Goal: Transaction & Acquisition: Book appointment/travel/reservation

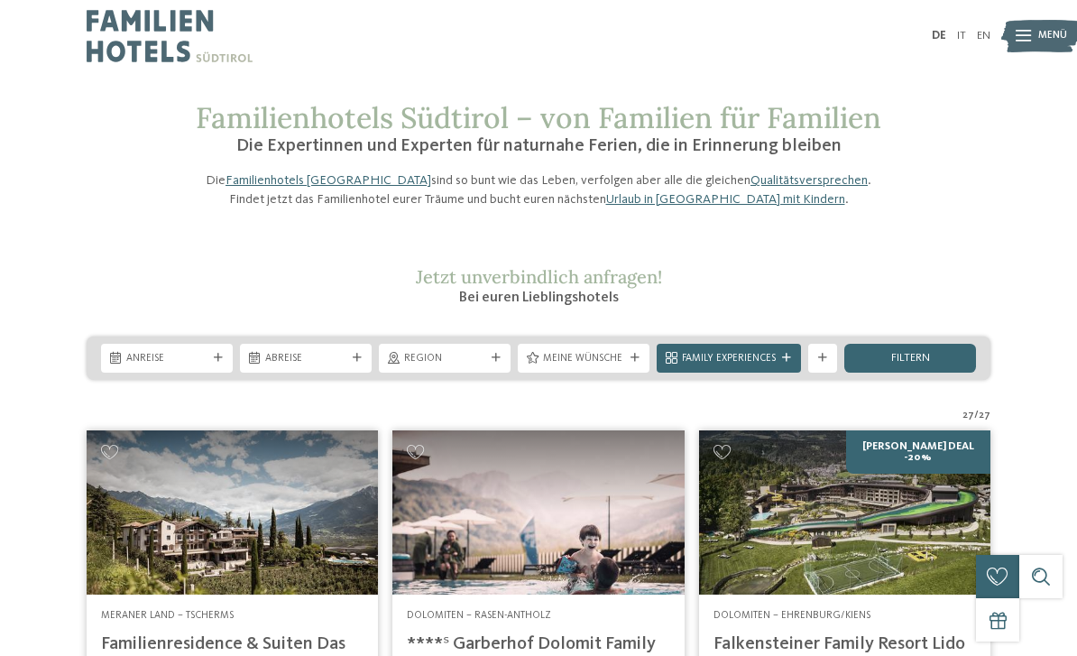
click at [223, 363] on div at bounding box center [218, 358] width 14 height 9
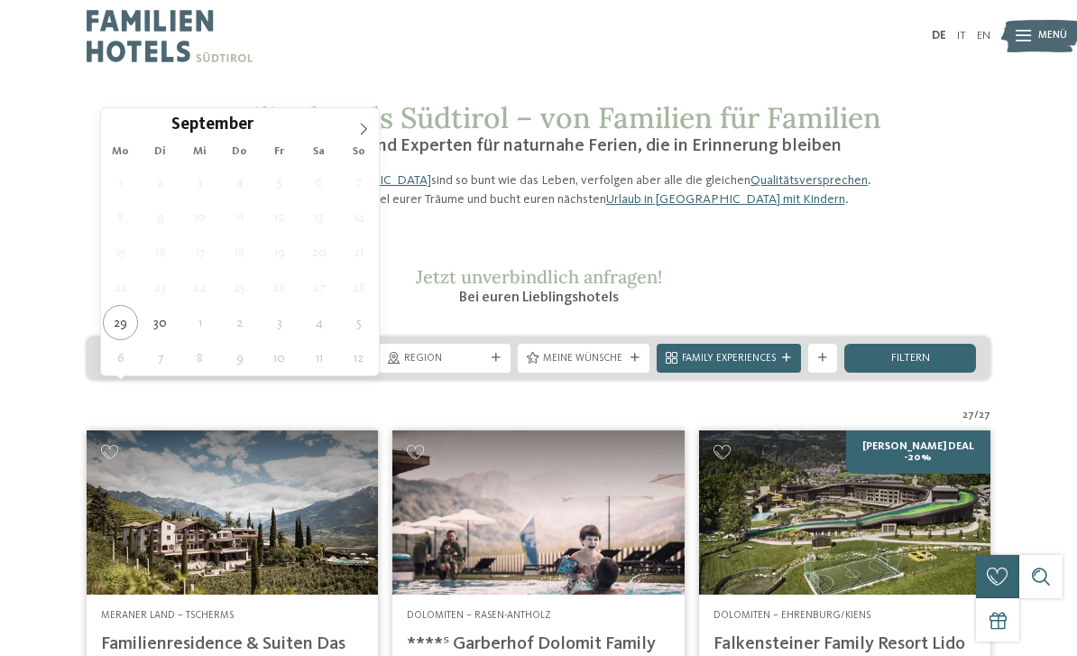
click at [357, 132] on icon at bounding box center [363, 129] width 13 height 13
type div "[DATE]"
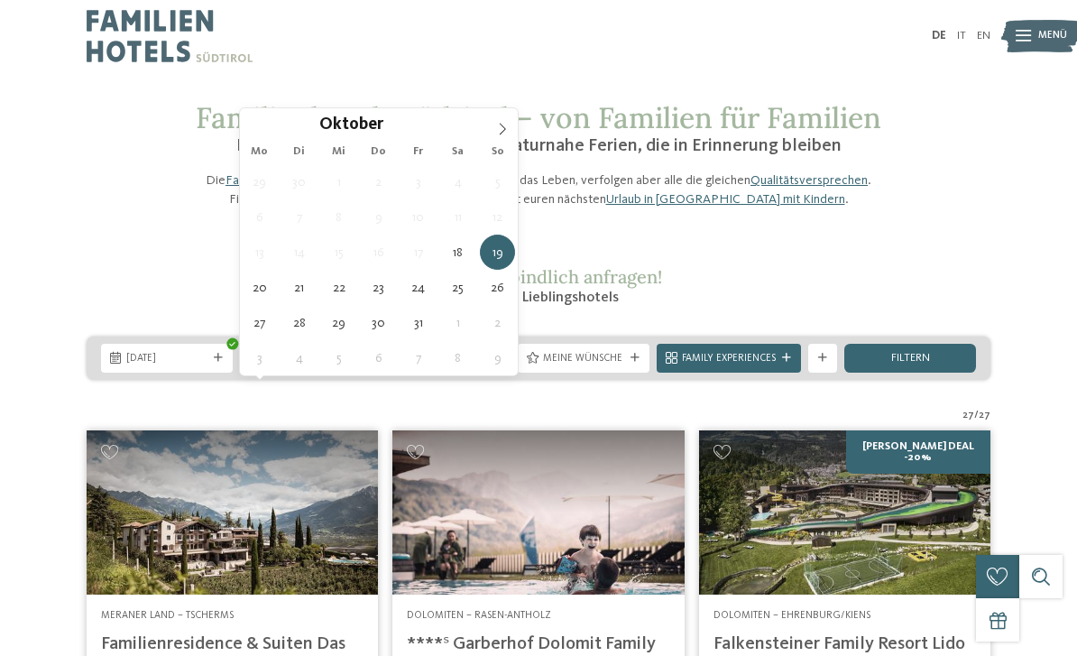
type div "[DATE]"
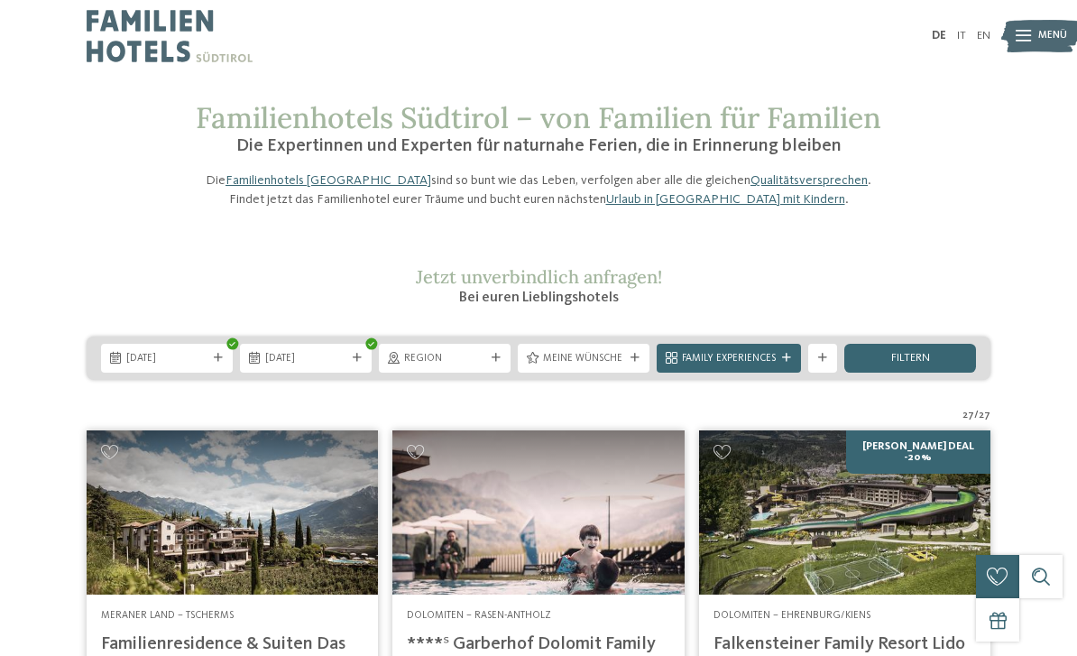
click at [640, 363] on div at bounding box center [635, 358] width 14 height 9
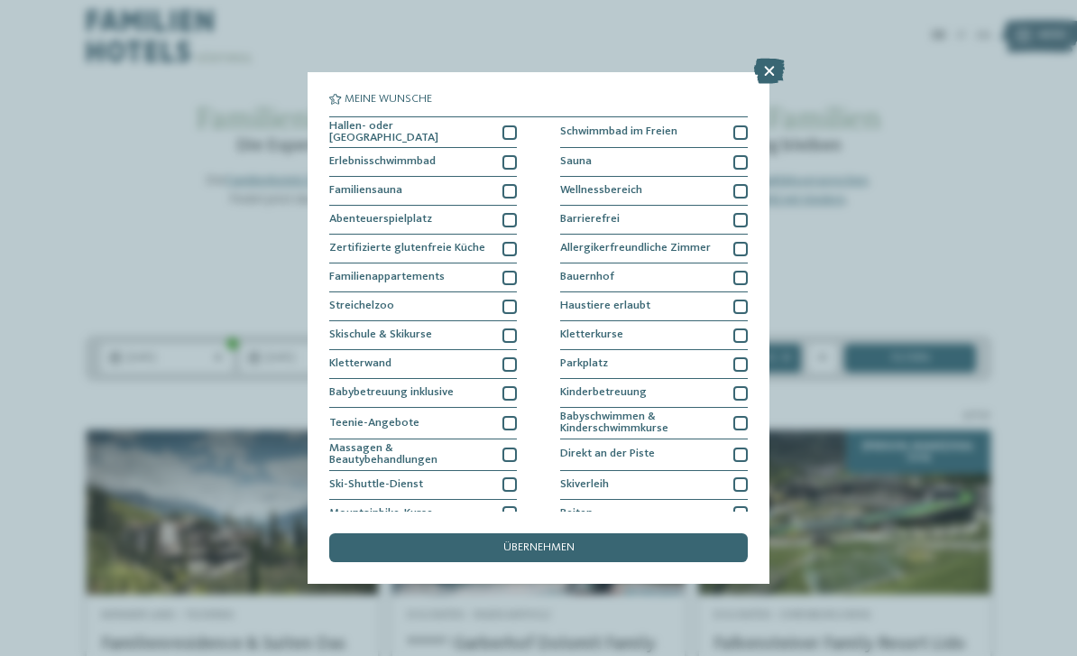
click at [504, 308] on div at bounding box center [509, 306] width 14 height 14
click at [739, 277] on div at bounding box center [740, 278] width 14 height 14
click at [736, 165] on div at bounding box center [740, 162] width 14 height 14
click at [620, 533] on div "übernehmen" at bounding box center [538, 547] width 418 height 29
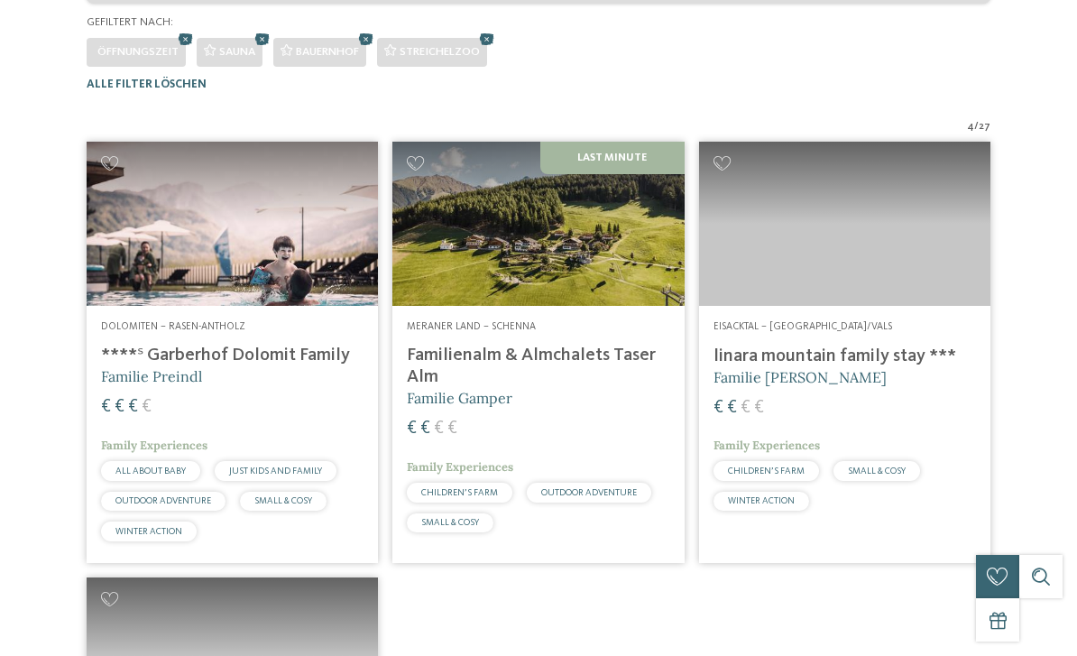
scroll to position [443, 0]
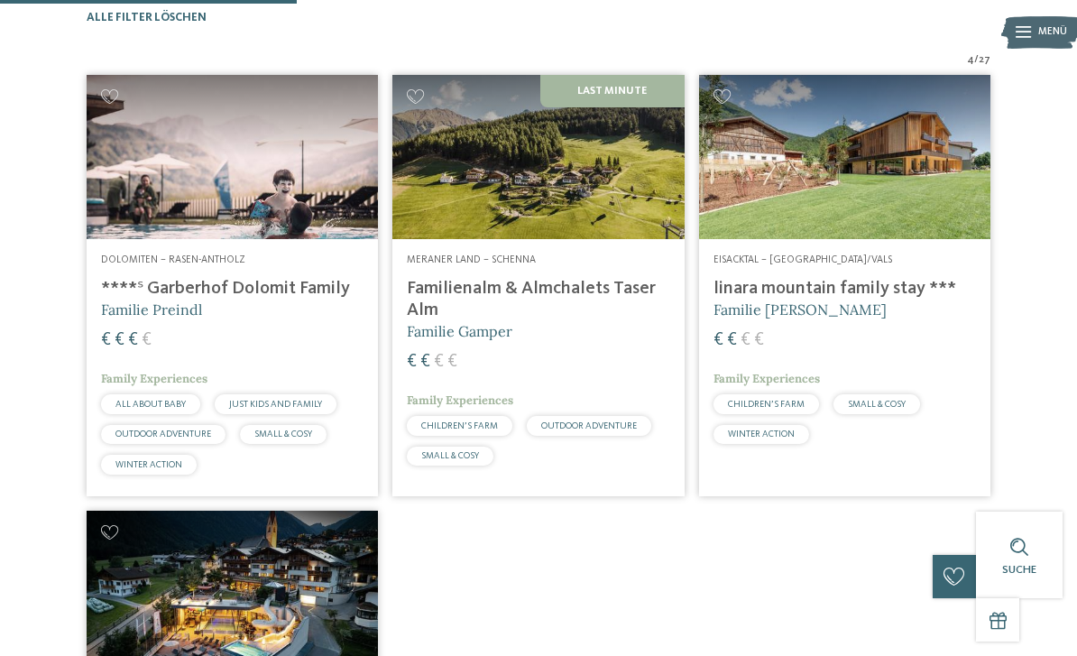
click at [915, 592] on div "Dolomiten – Rasen-Antholz ****ˢ Garberhof Dolomit Family Familie Preindl € € € €" at bounding box center [538, 503] width 918 height 871
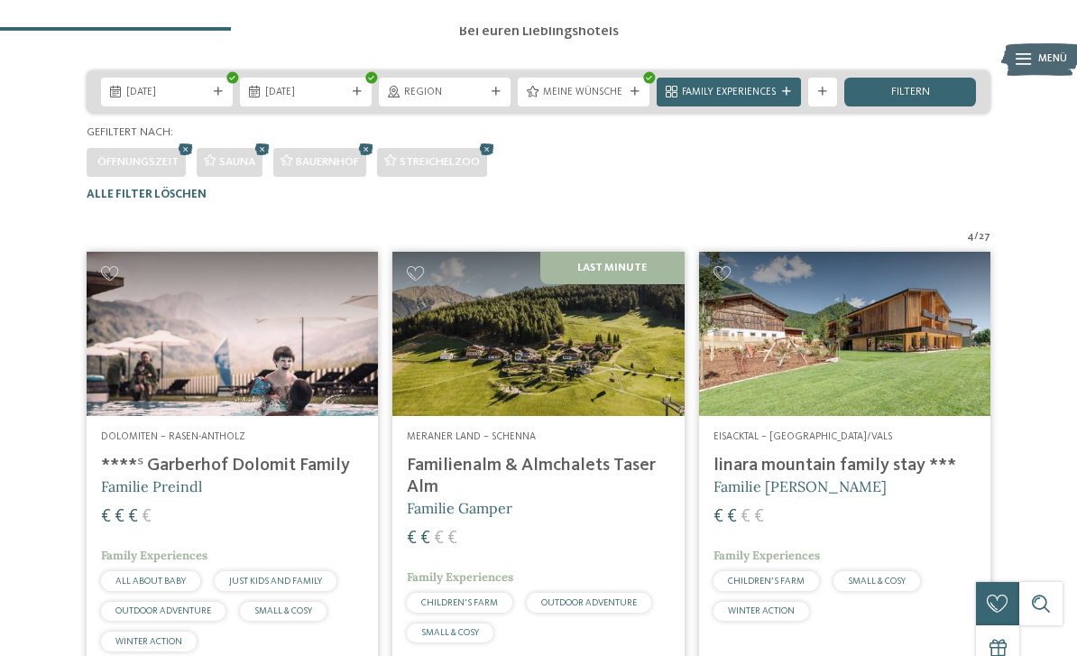
scroll to position [130, 0]
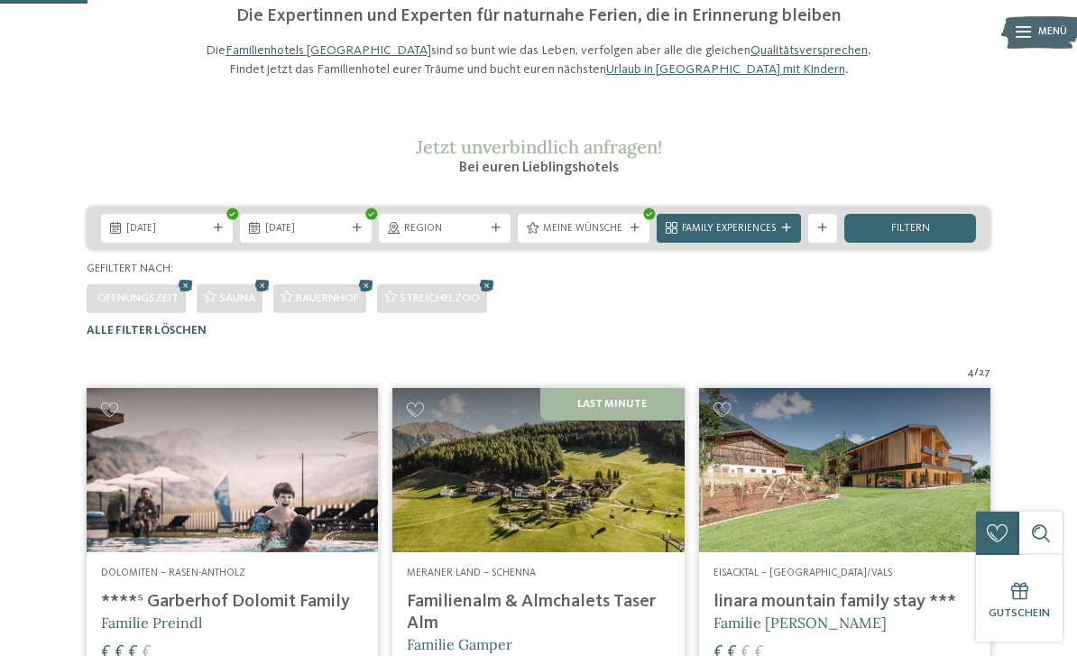
click at [913, 234] on span "filtern" at bounding box center [910, 229] width 39 height 12
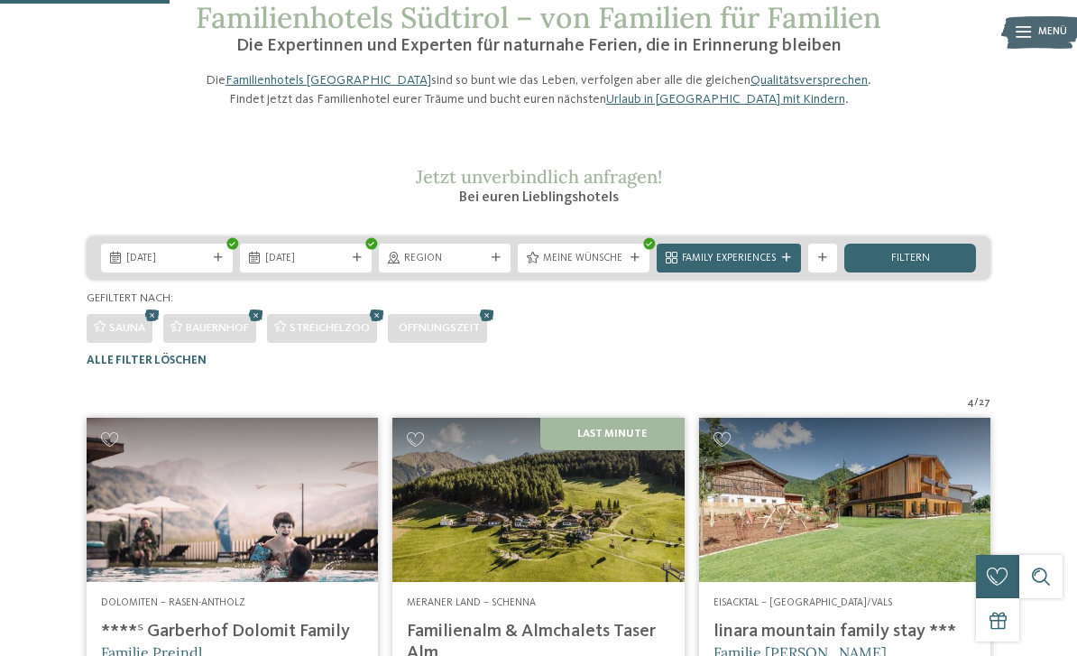
scroll to position [81, 0]
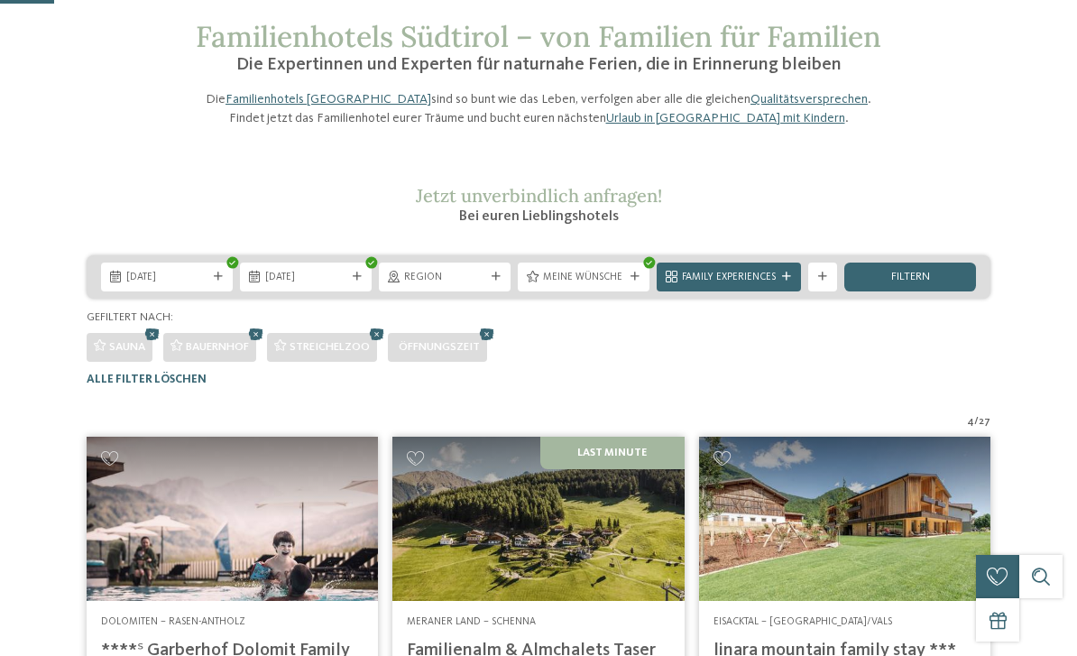
click at [794, 281] on div at bounding box center [786, 276] width 14 height 9
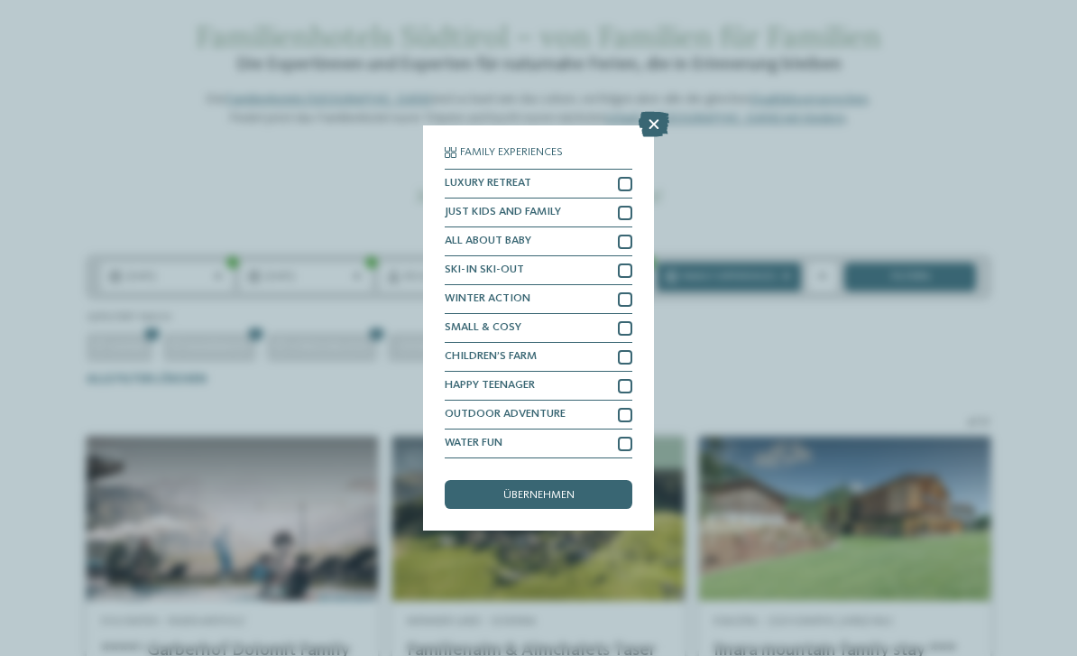
click at [765, 411] on div "Family Experiences LUXURY RETREAT JUST KIDS AND FAMILY" at bounding box center [538, 328] width 1077 height 656
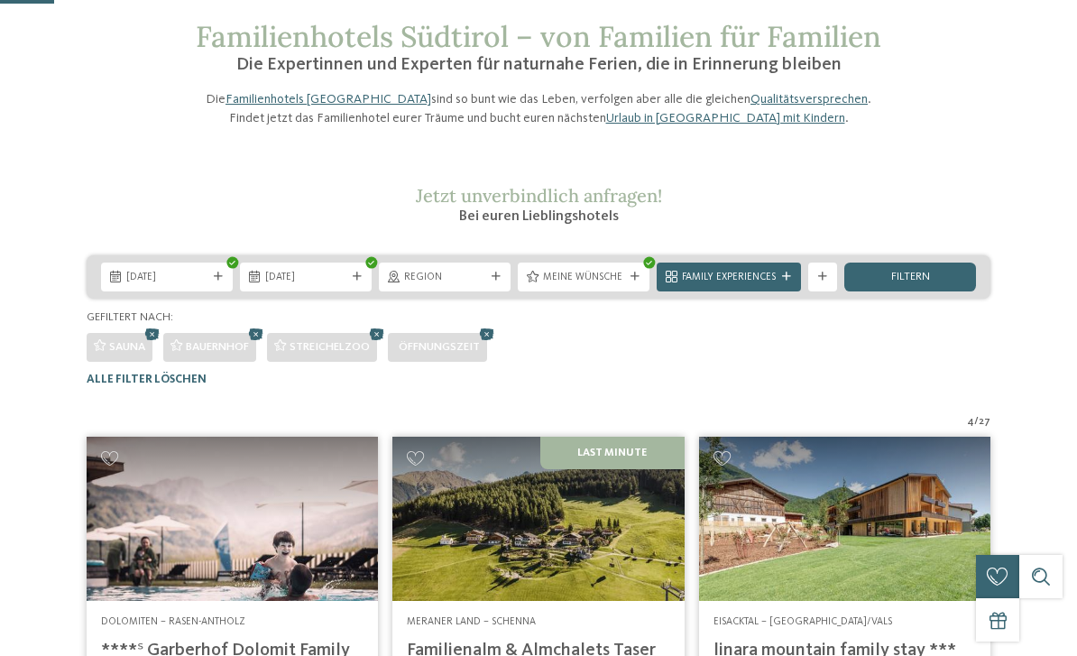
click at [633, 291] on div "Meine Wünsche" at bounding box center [584, 276] width 132 height 29
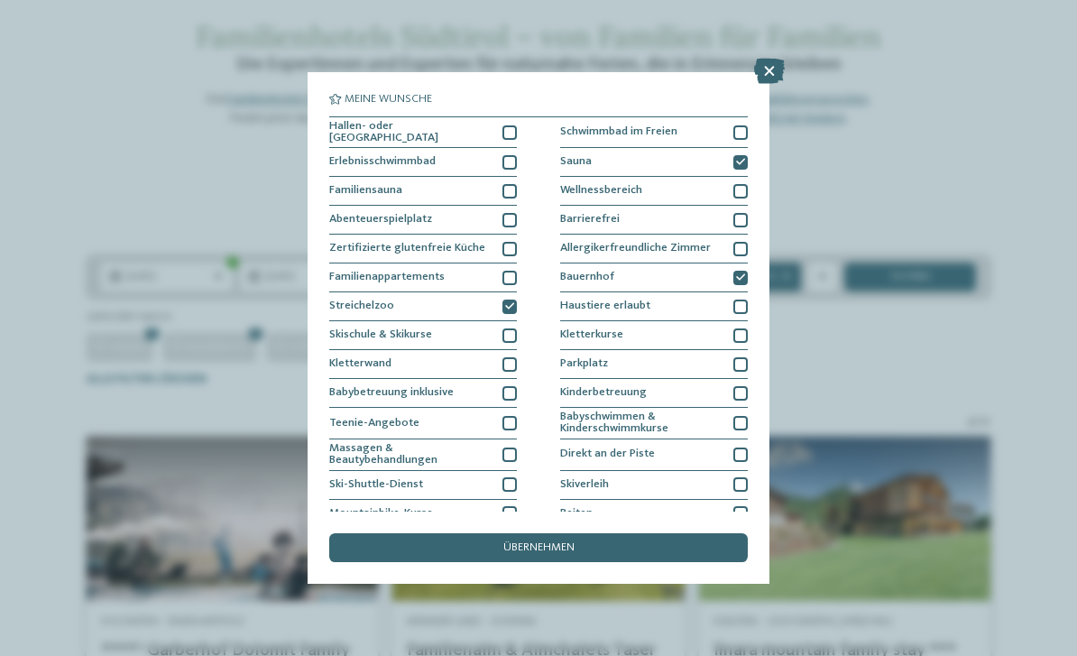
scroll to position [0, 0]
click at [609, 533] on div "übernehmen" at bounding box center [538, 547] width 418 height 29
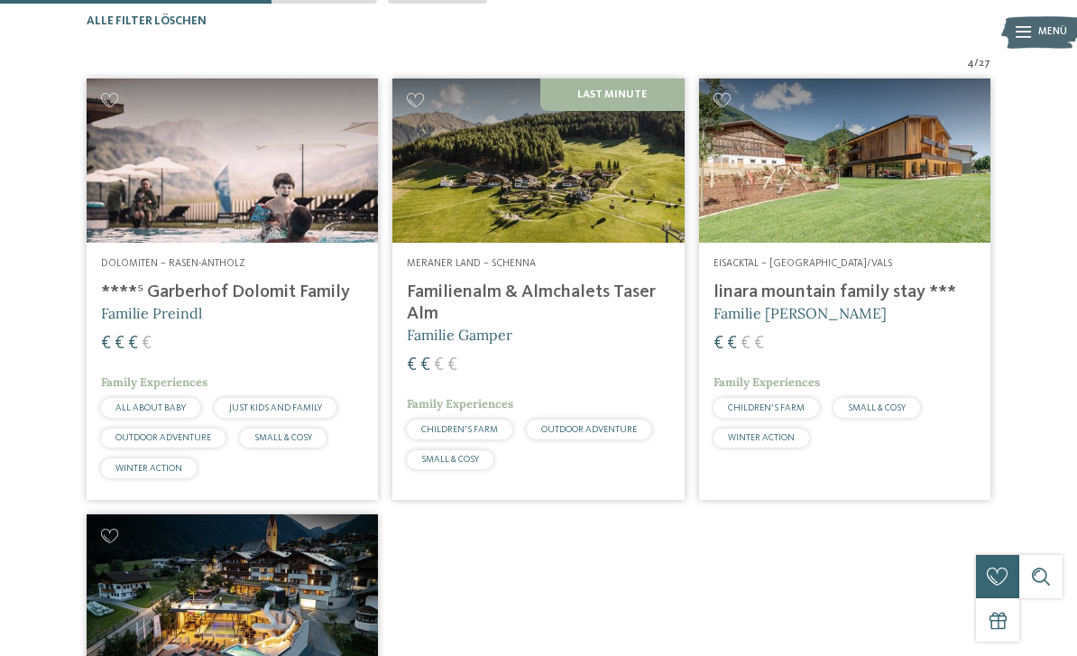
scroll to position [443, 0]
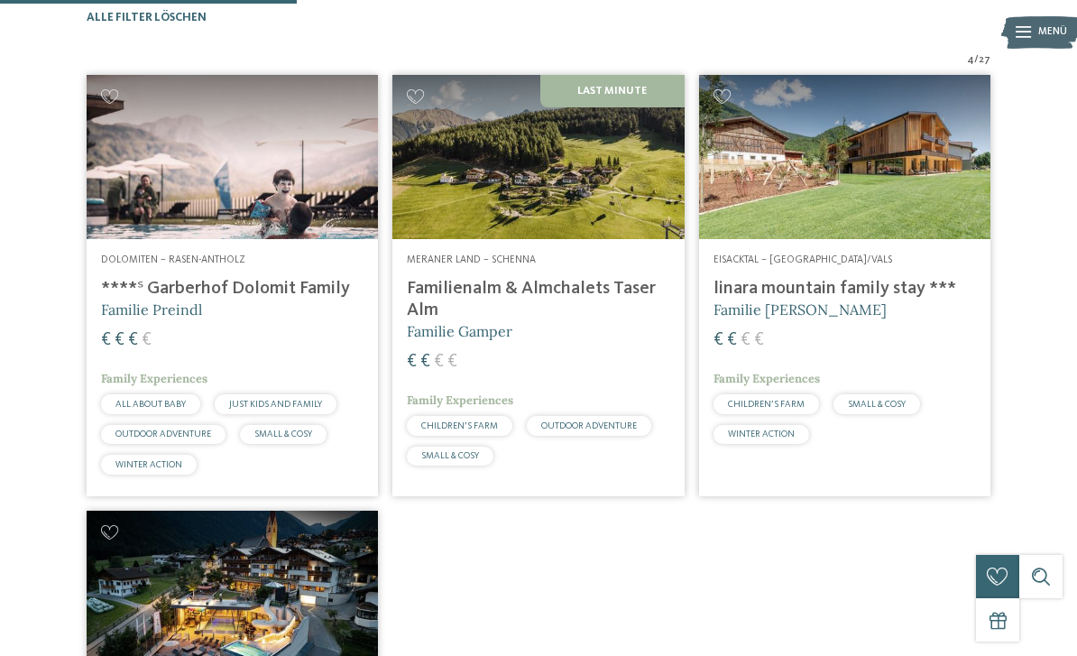
click at [910, 238] on img at bounding box center [844, 157] width 291 height 164
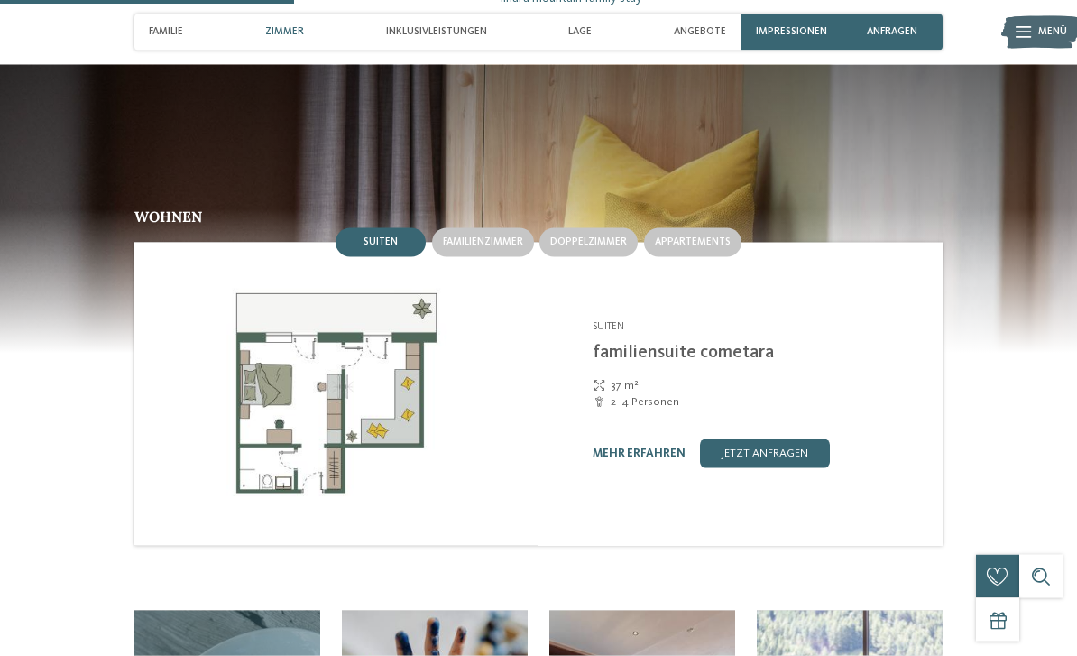
scroll to position [1412, 0]
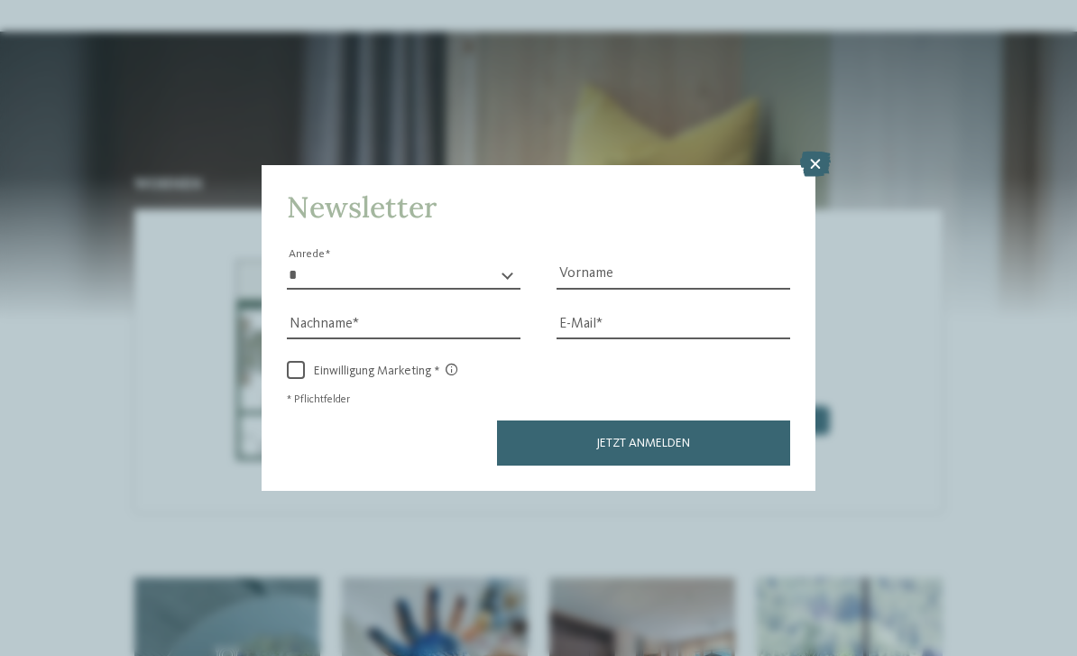
click at [813, 152] on icon at bounding box center [815, 164] width 31 height 25
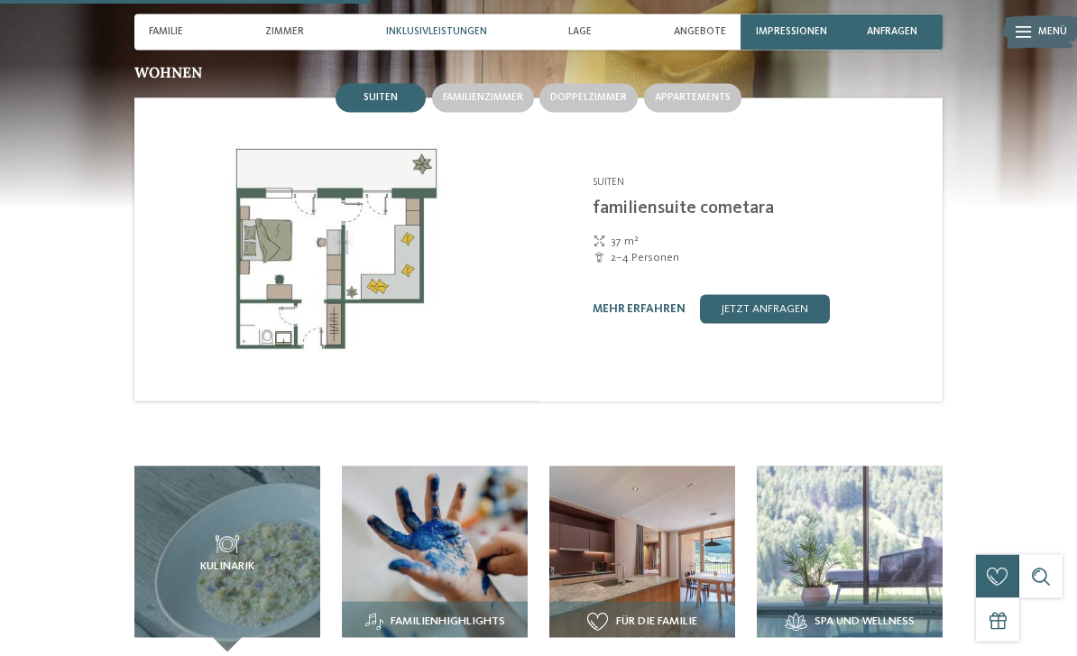
scroll to position [1634, 0]
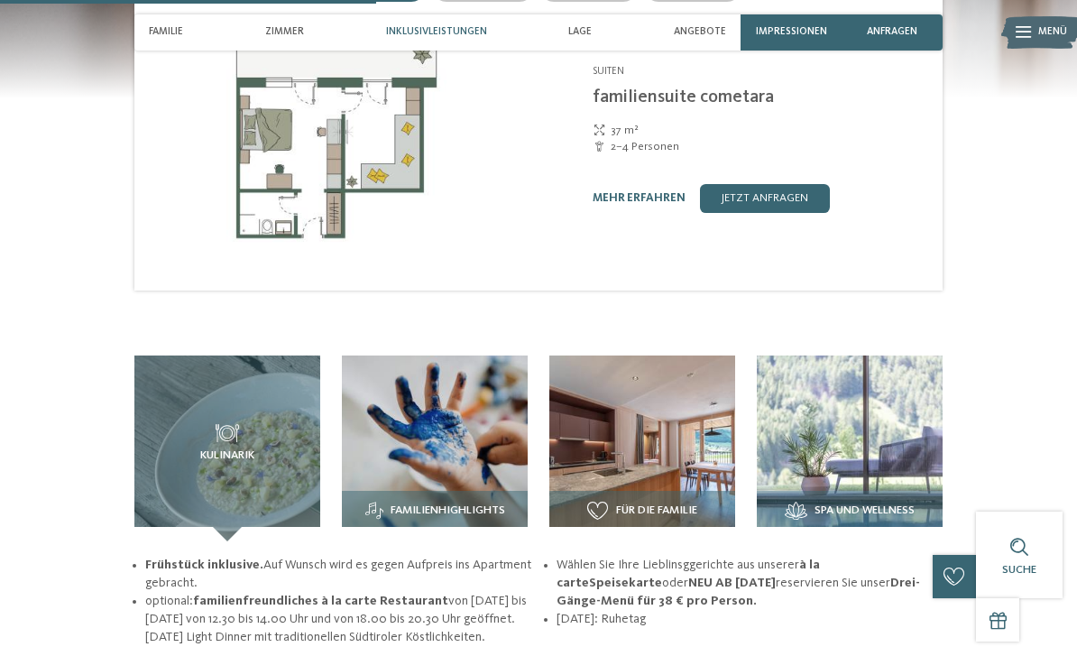
click at [667, 460] on img at bounding box center [642, 448] width 186 height 186
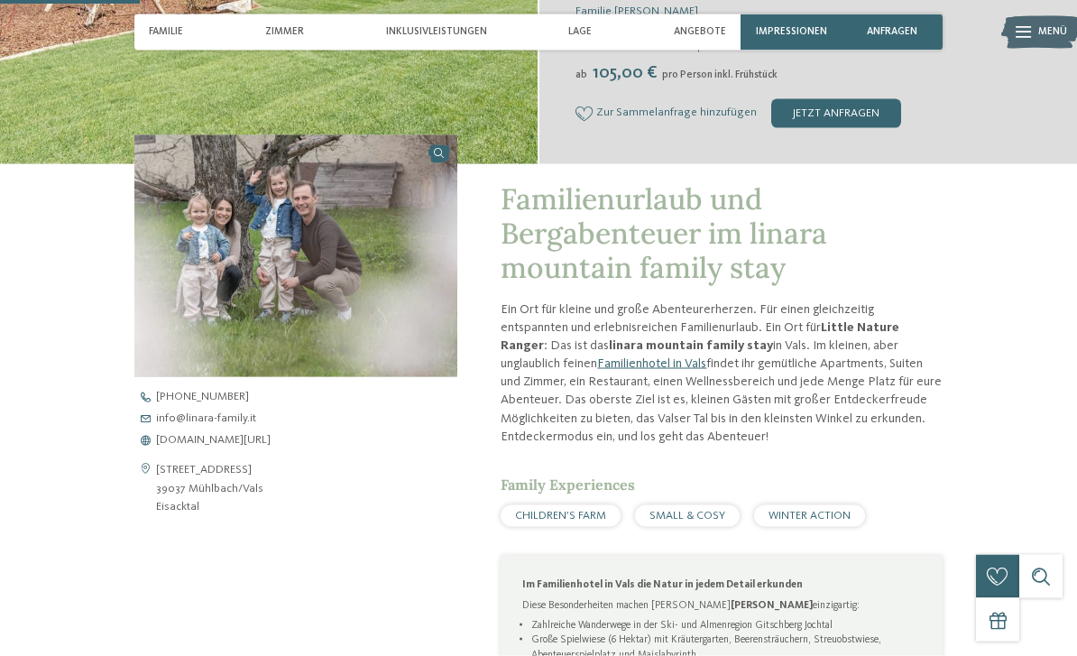
scroll to position [0, 0]
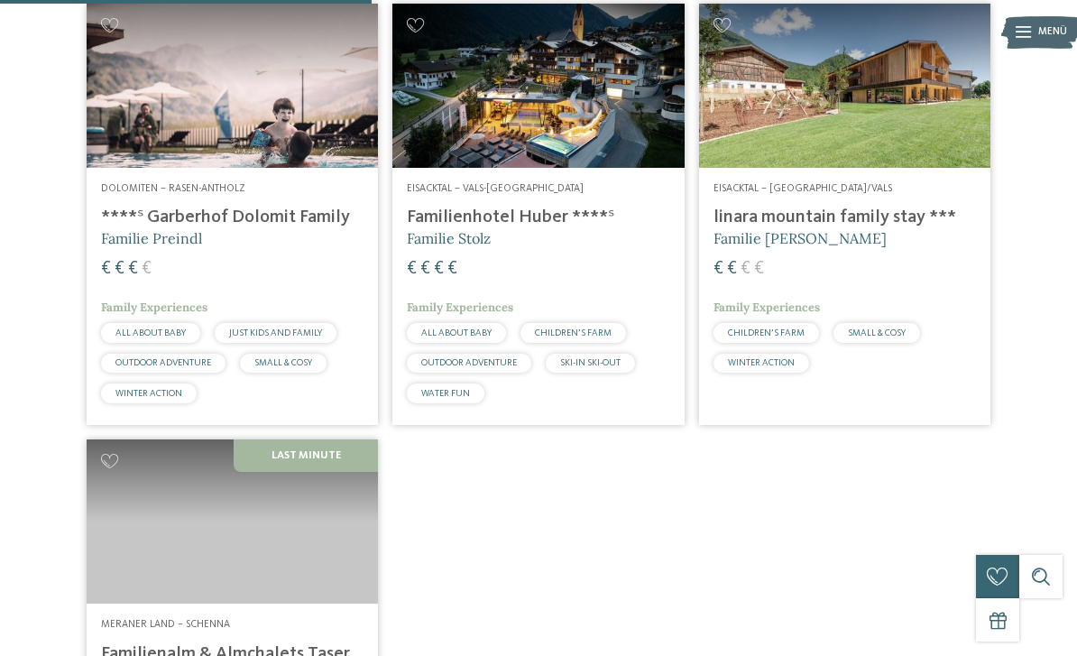
scroll to position [447, 0]
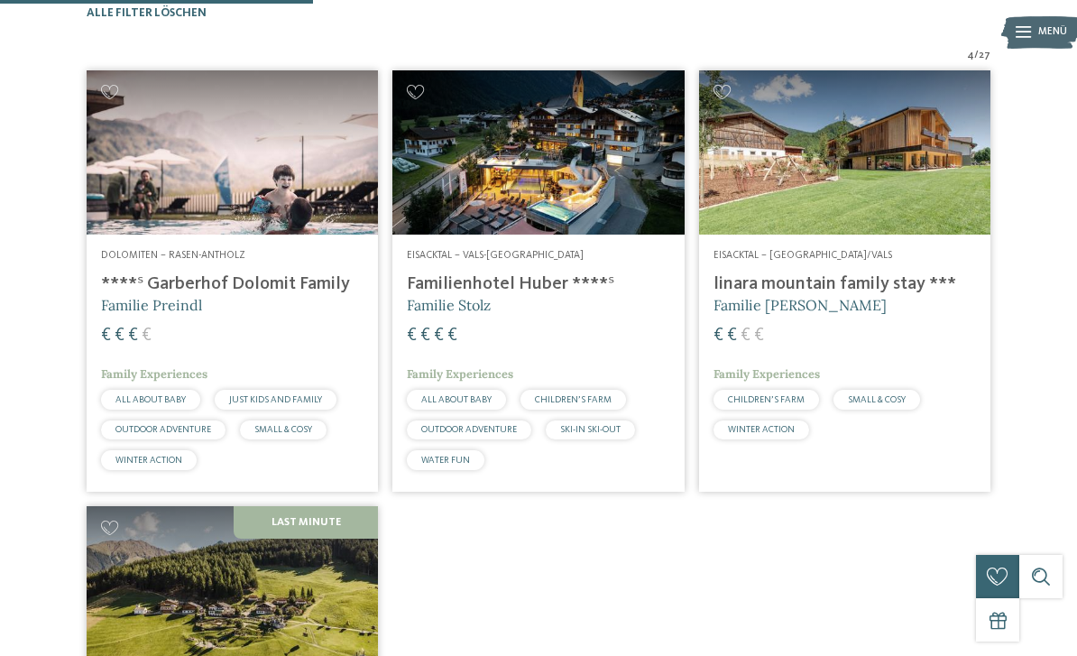
click at [289, 220] on img at bounding box center [232, 152] width 291 height 164
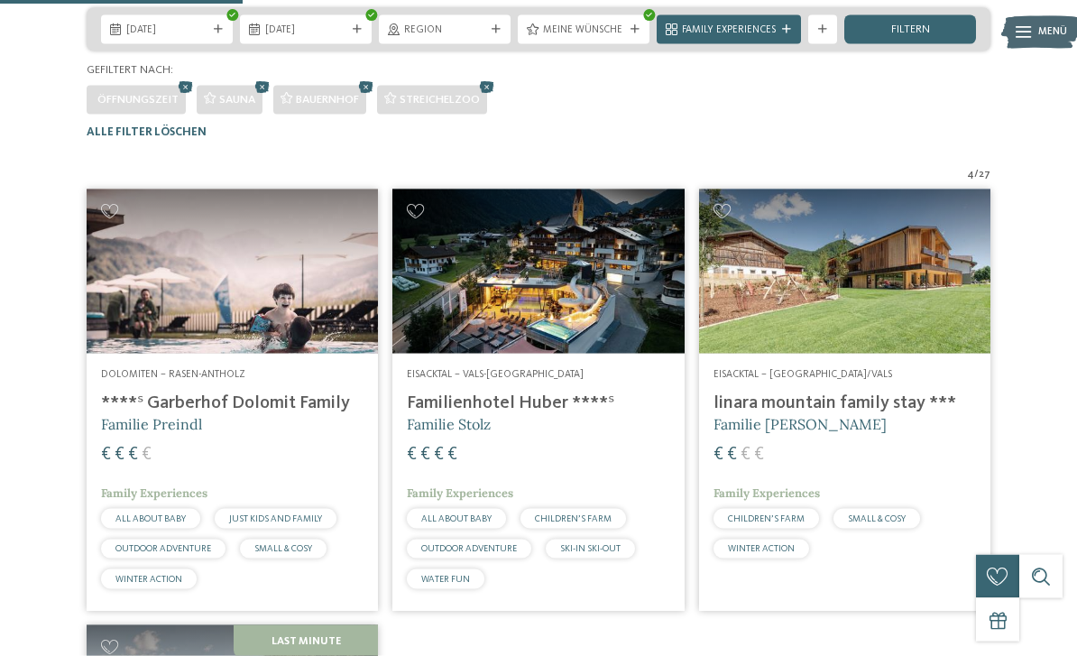
scroll to position [351, 0]
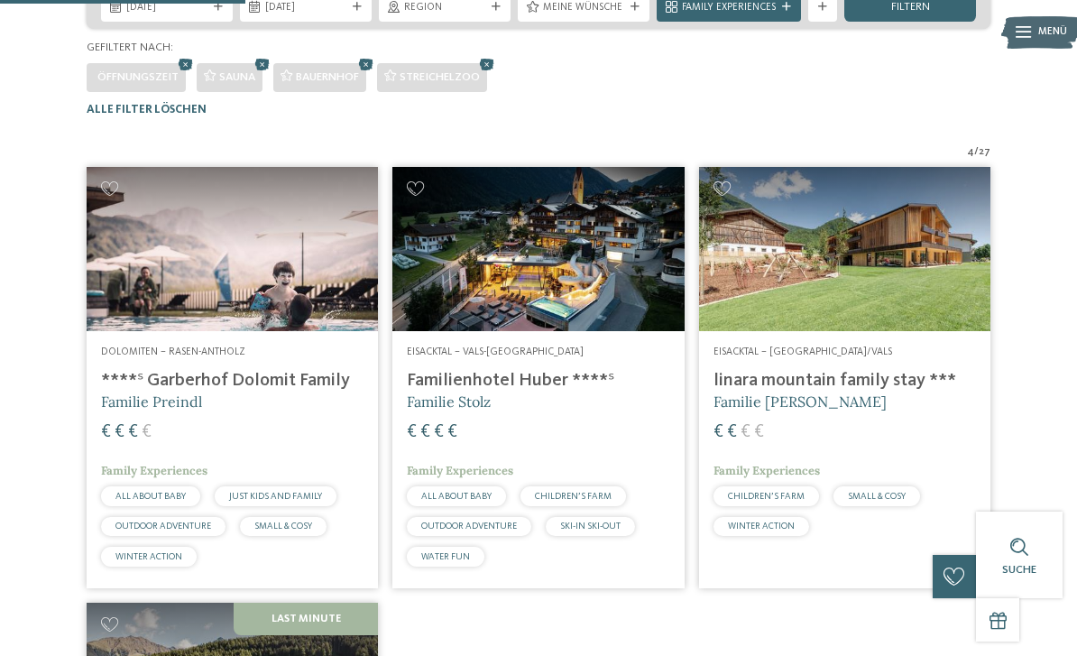
click at [583, 299] on img at bounding box center [537, 249] width 291 height 164
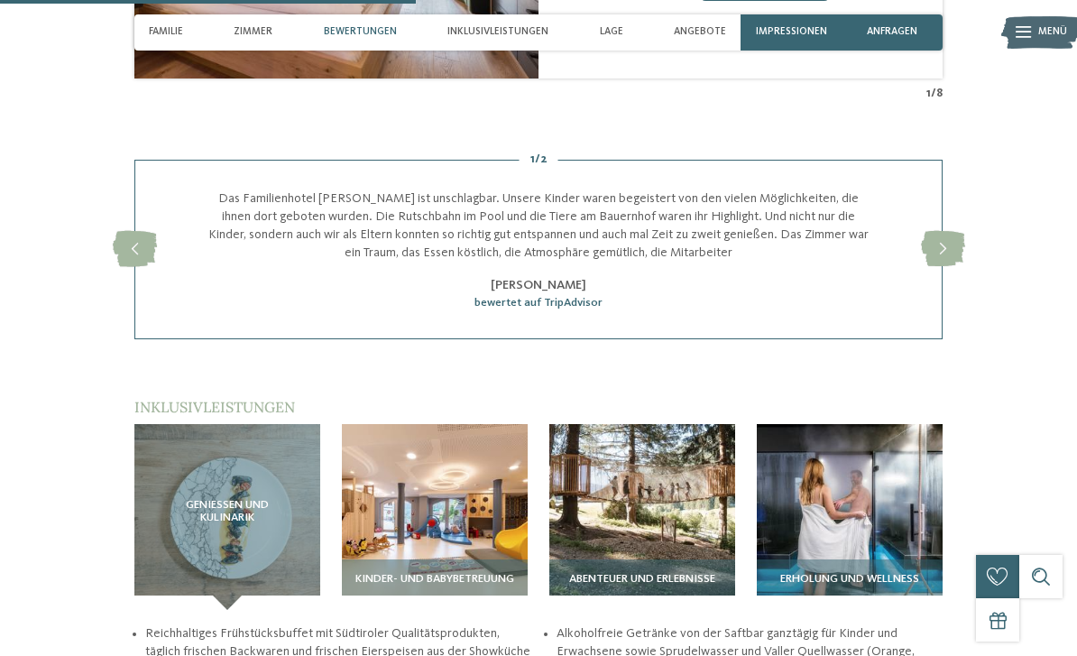
scroll to position [2054, 0]
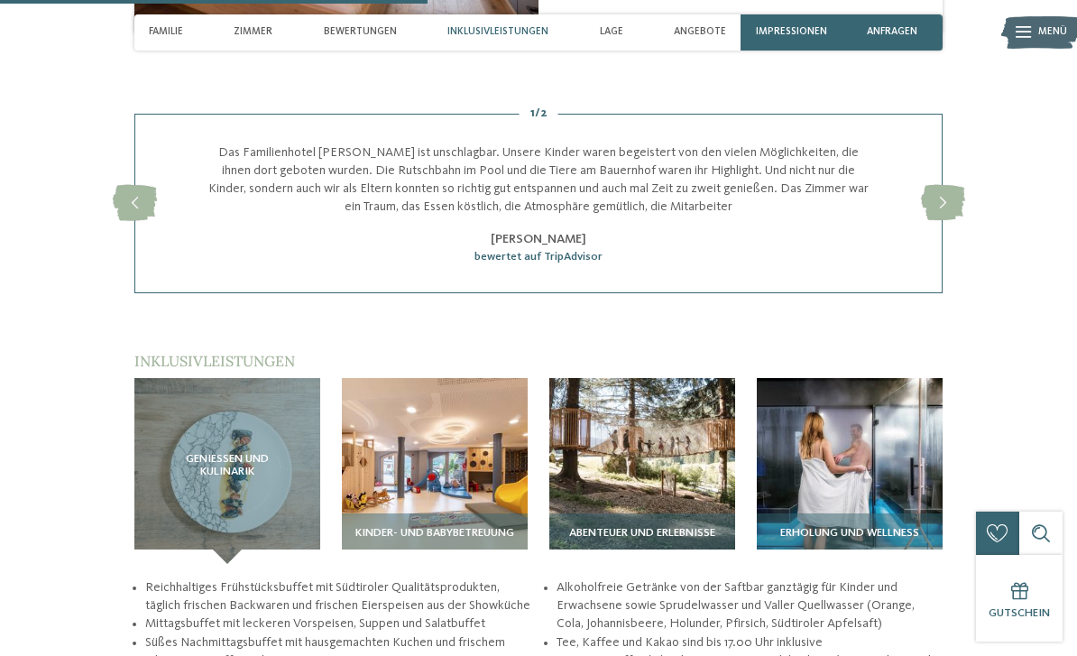
click at [677, 527] on span "Abenteuer und Erlebnisse" at bounding box center [642, 533] width 146 height 13
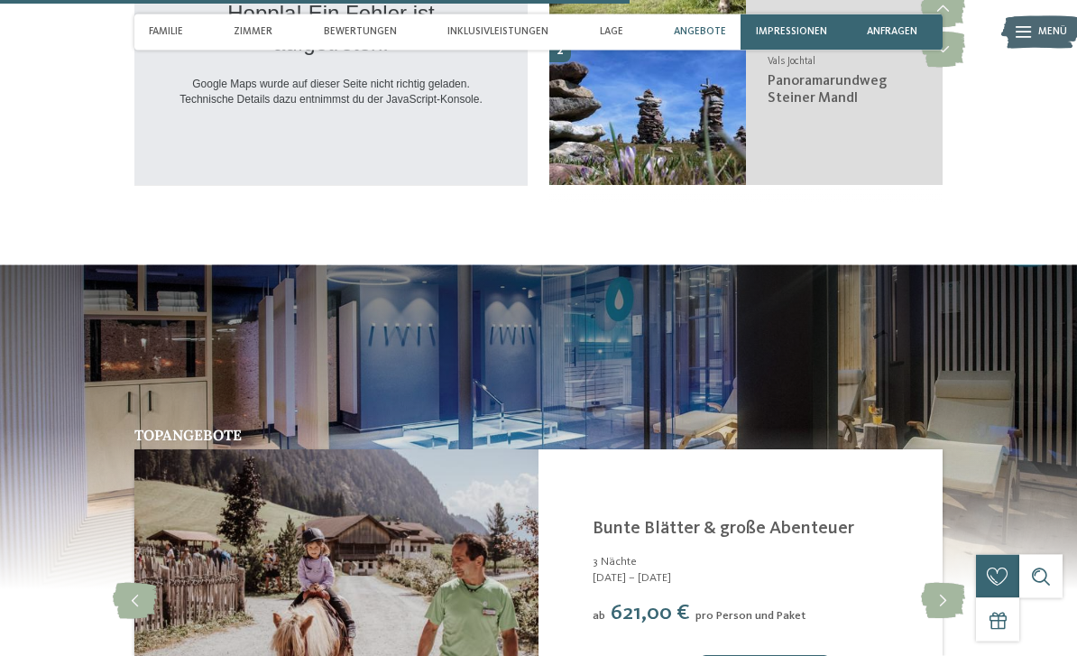
scroll to position [3002, 0]
click at [957, 583] on icon at bounding box center [943, 601] width 44 height 36
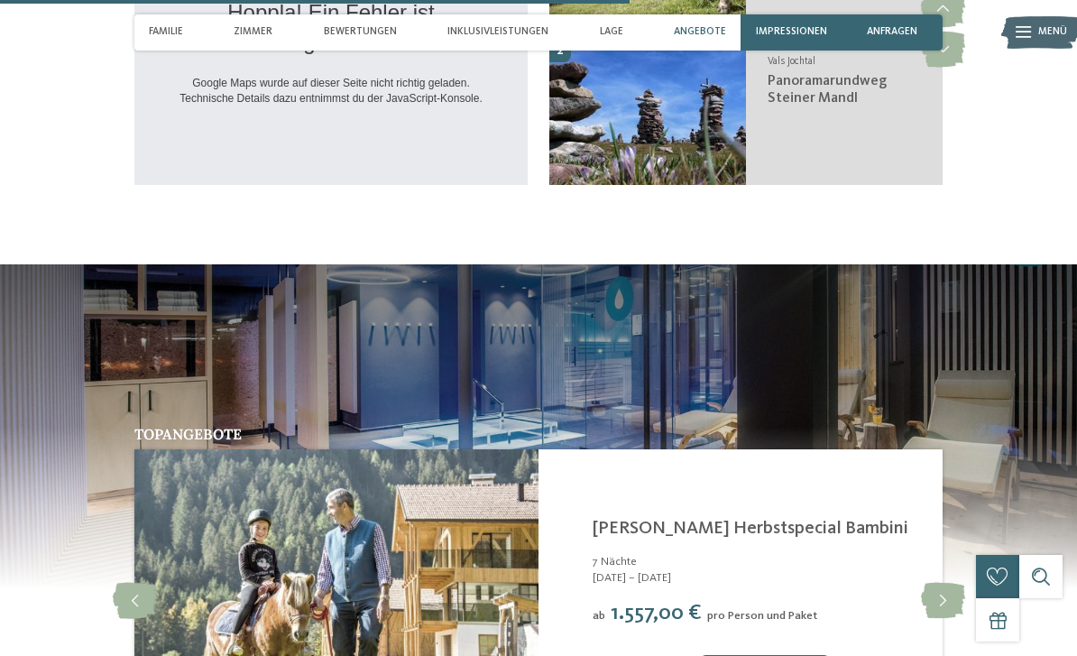
click at [951, 583] on icon at bounding box center [943, 601] width 44 height 36
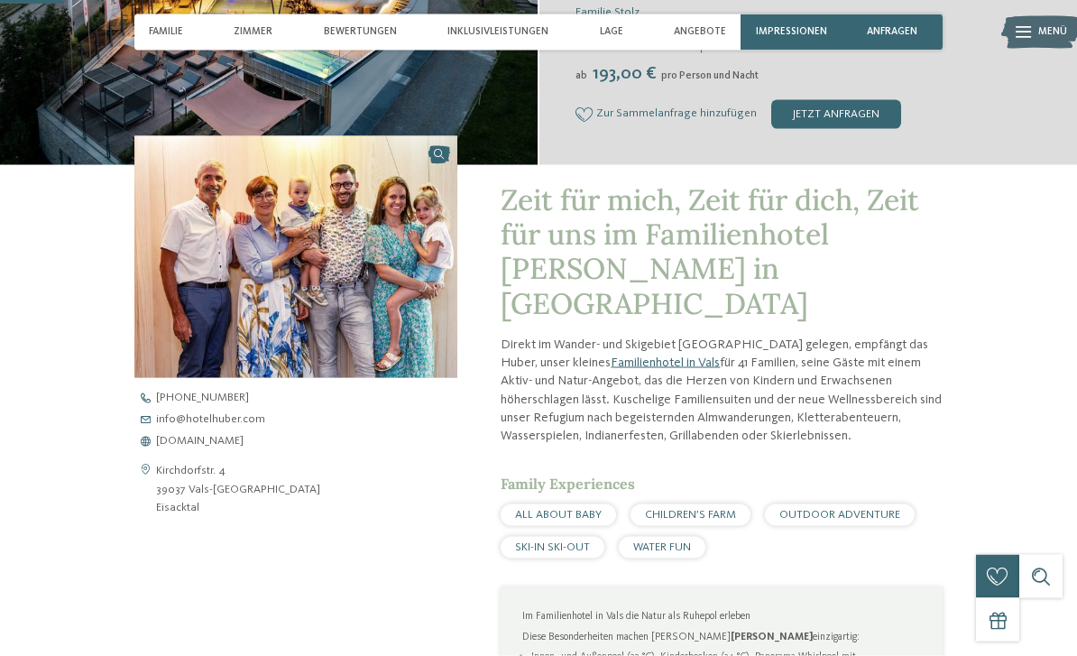
scroll to position [411, 0]
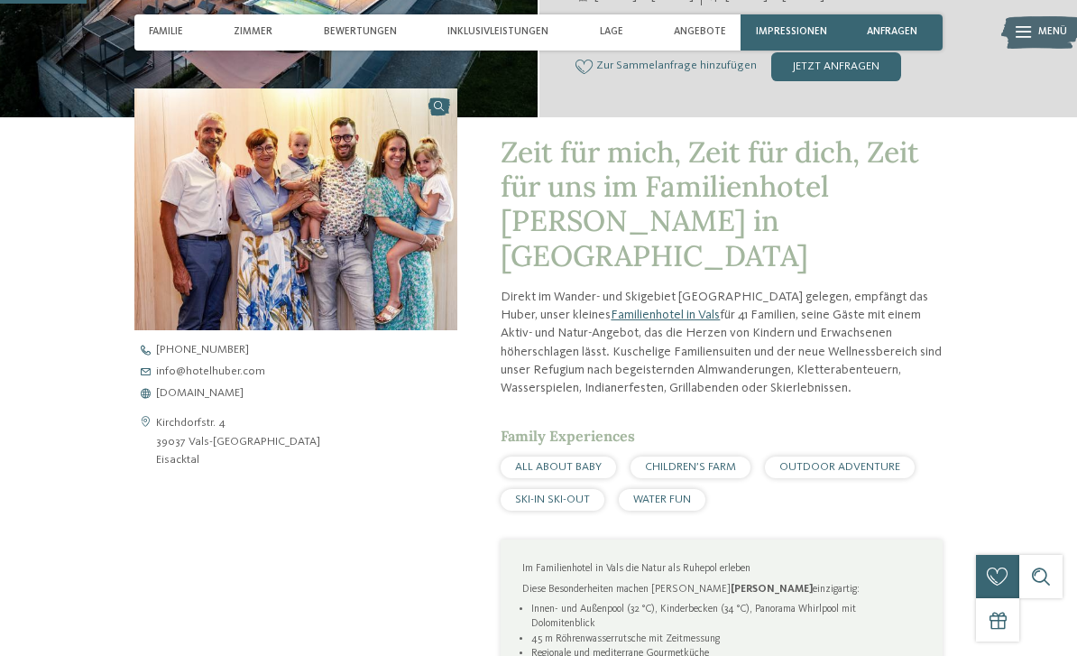
click at [259, 395] on link "www.hotelhuber.com" at bounding box center [308, 394] width 349 height 12
